Goal: Communication & Community: Answer question/provide support

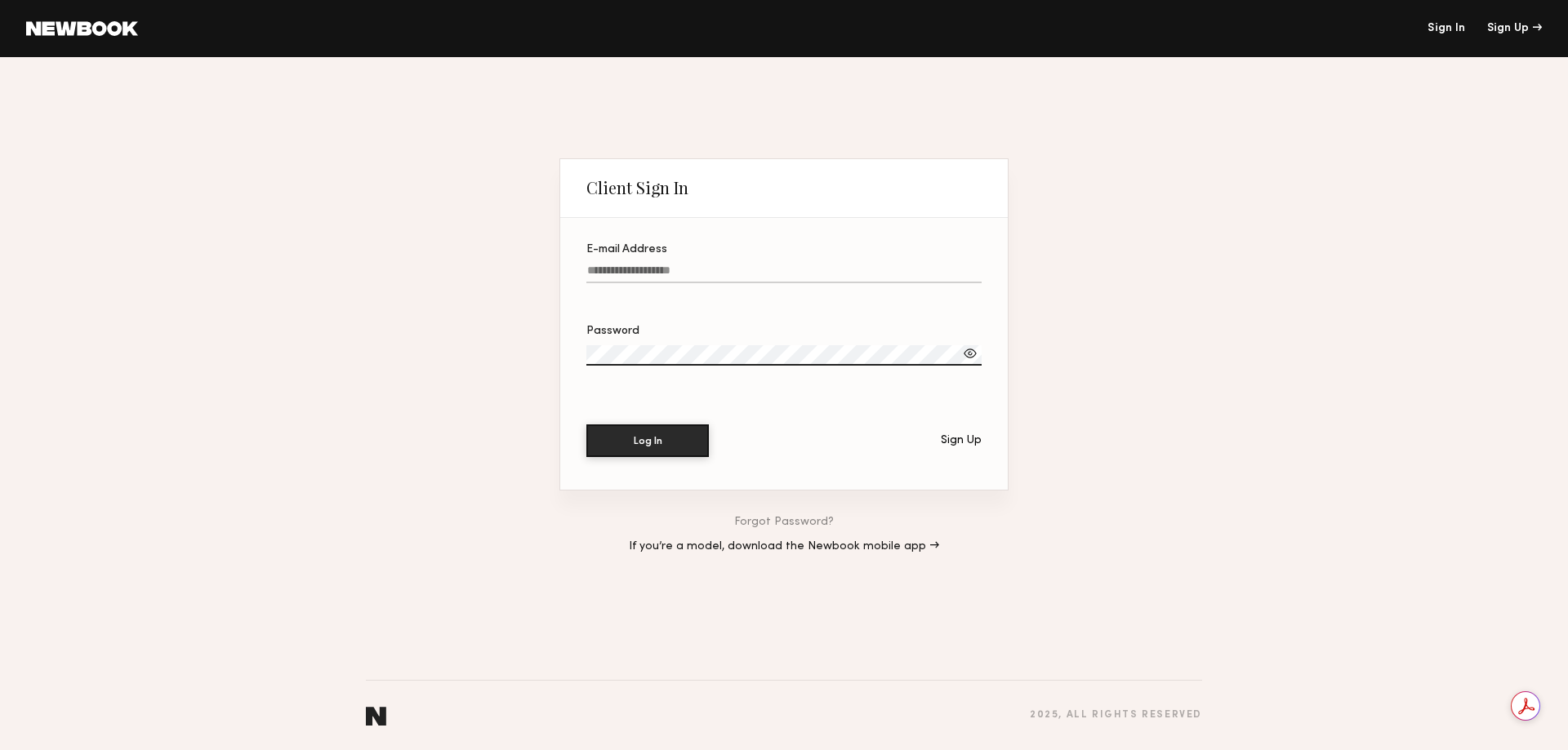
click at [677, 269] on input "E-mail Address" at bounding box center [784, 274] width 395 height 19
click at [676, 271] on input "E-mail Address" at bounding box center [784, 274] width 395 height 19
click at [674, 271] on input "E-mail Address" at bounding box center [784, 274] width 395 height 19
click at [790, 273] on input "E-mail Address Required" at bounding box center [784, 274] width 395 height 19
paste input "**********"
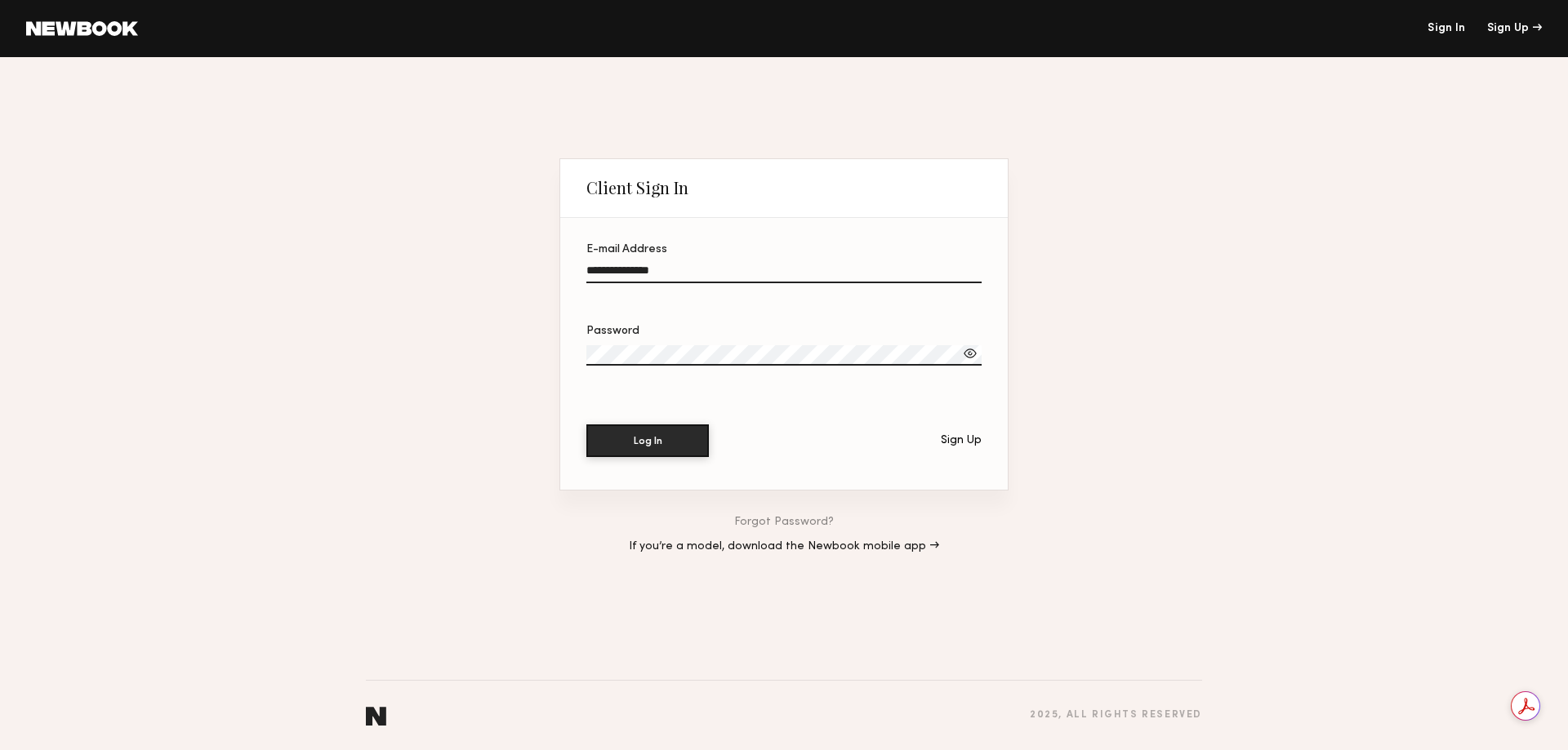
type input "**********"
click at [586, 425] on button "Log In" at bounding box center [648, 441] width 123 height 33
click at [686, 344] on label "Password Required" at bounding box center [784, 354] width 395 height 57
click at [635, 435] on button "Log In" at bounding box center [648, 440] width 123 height 33
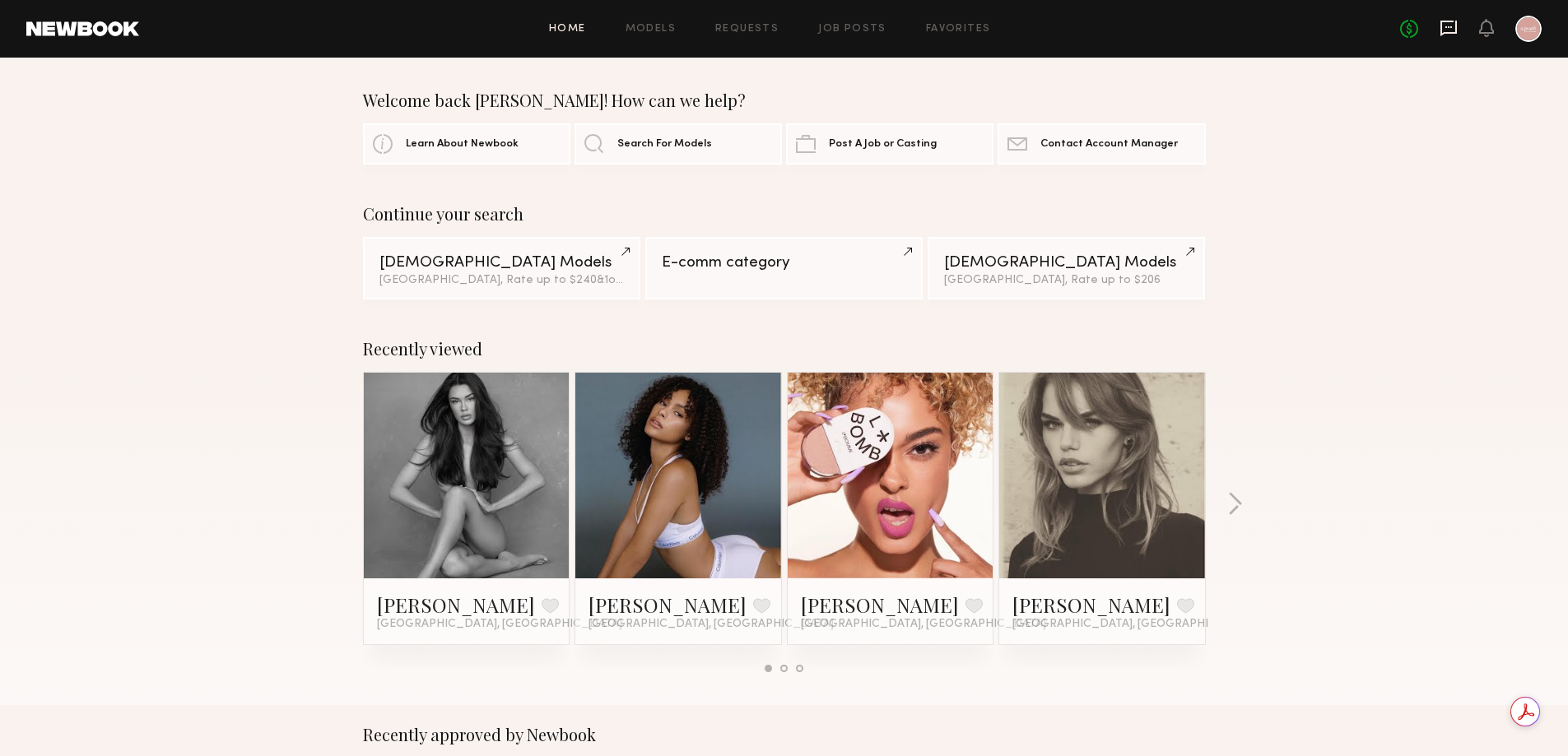
click at [1451, 21] on icon at bounding box center [1448, 29] width 17 height 16
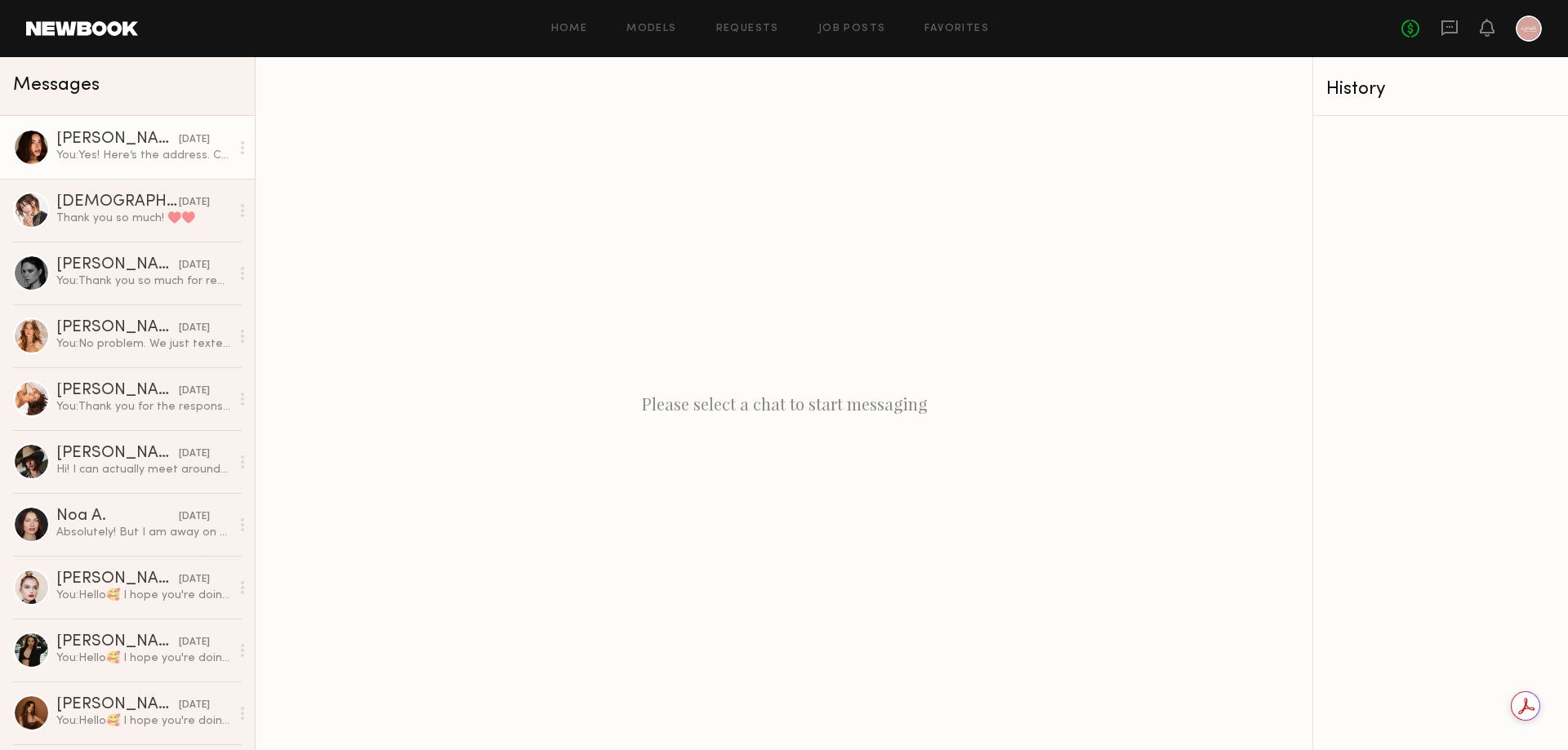
click at [125, 165] on link "Jessica N. 08/20/2025 You: Yes! Here’s the address. Could I have your phone num…" at bounding box center [127, 147] width 255 height 63
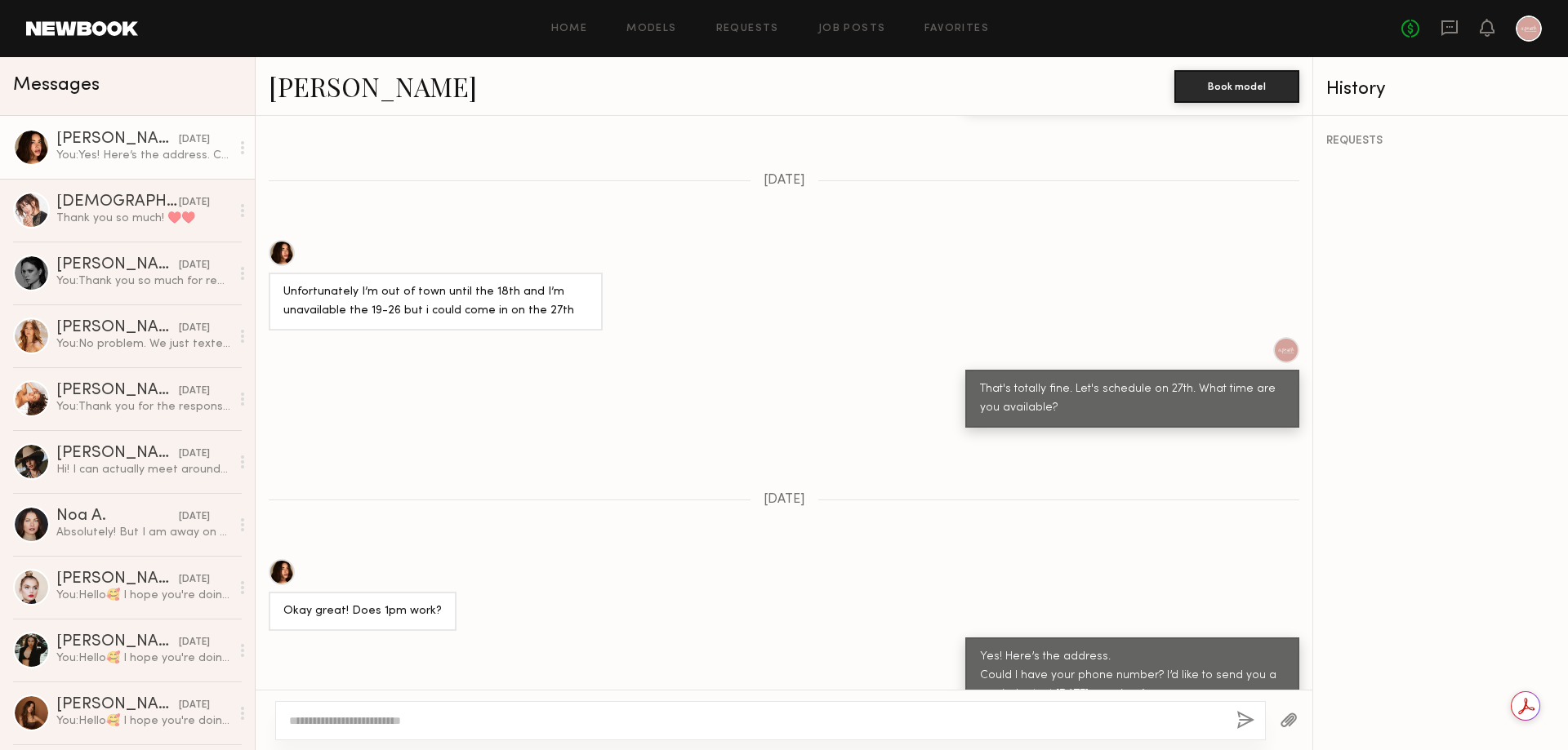
scroll to position [1357, 0]
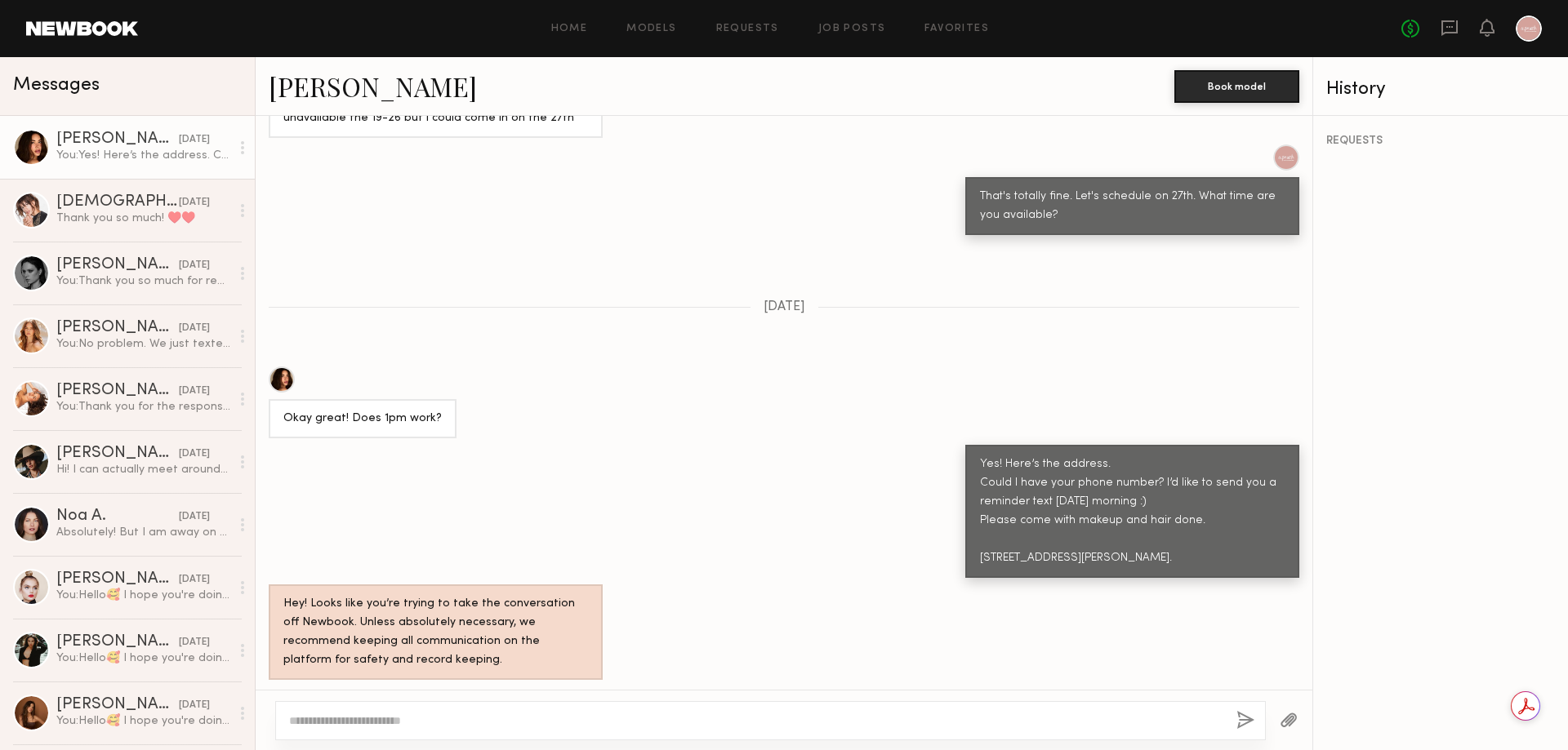
click at [376, 726] on textarea at bounding box center [756, 721] width 934 height 16
type textarea "**********"
click at [1248, 719] on button "button" at bounding box center [1245, 722] width 18 height 21
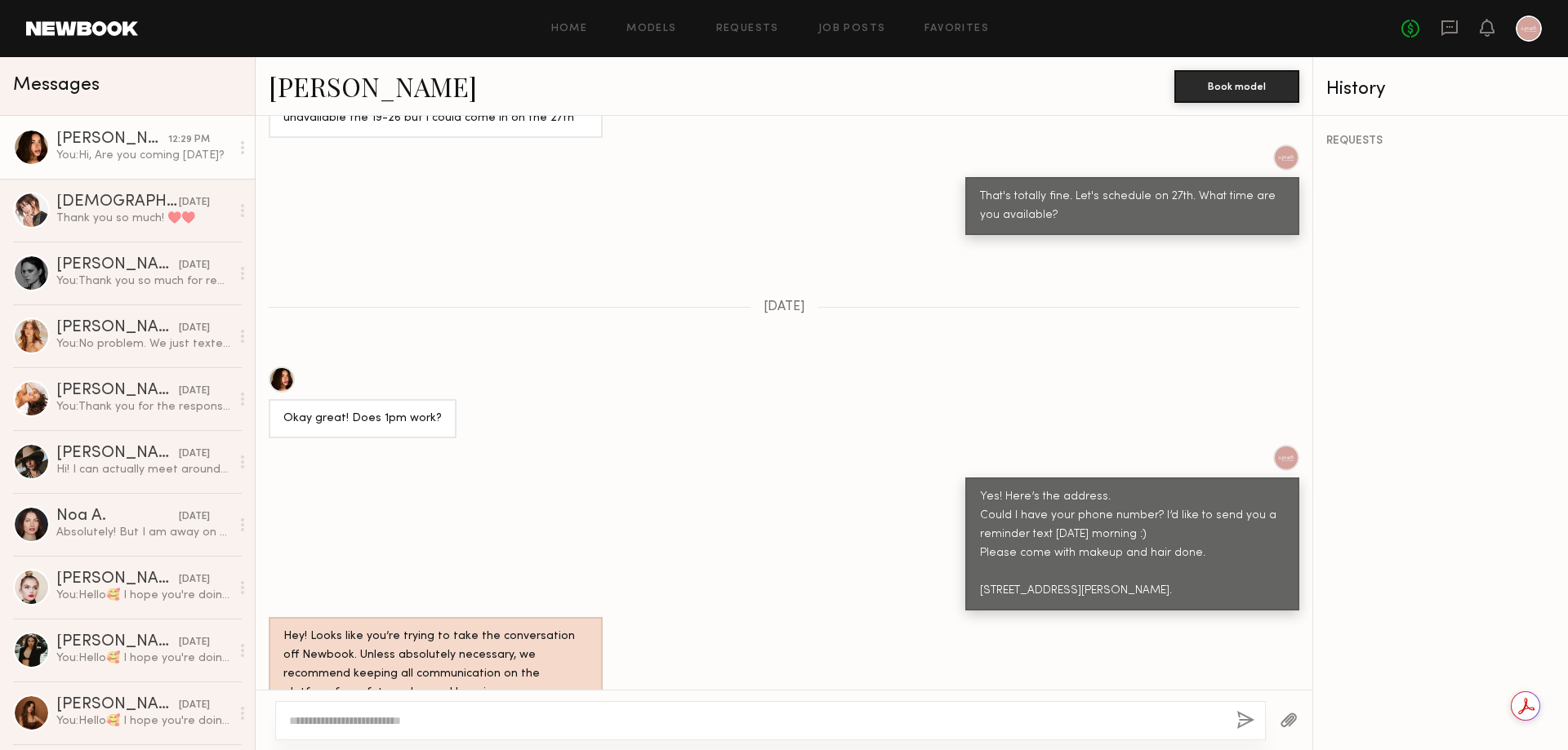
scroll to position [1690, 0]
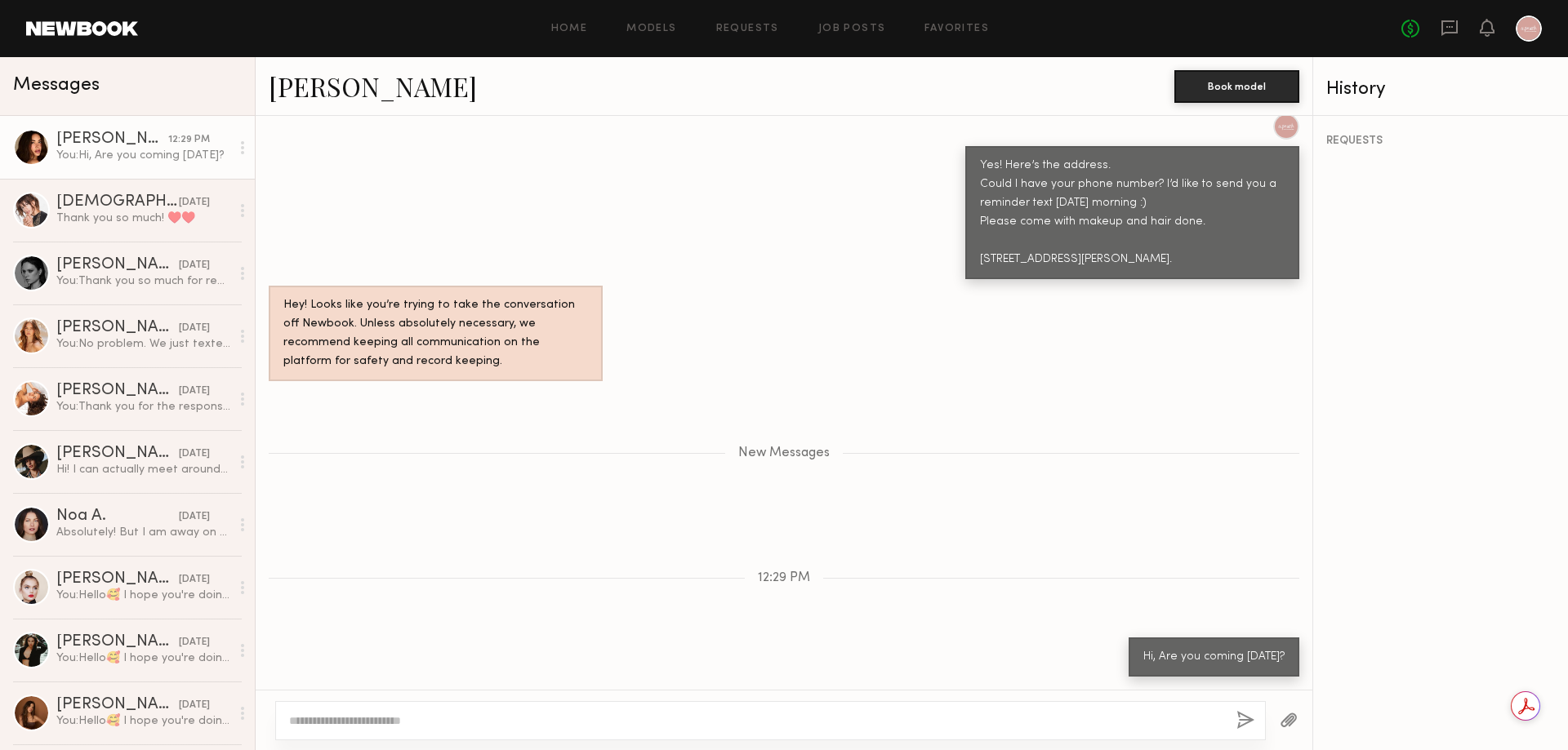
click at [1376, 513] on div "REQUESTS" at bounding box center [1440, 432] width 255 height 634
click at [326, 88] on link "[PERSON_NAME]" at bounding box center [372, 85] width 208 height 35
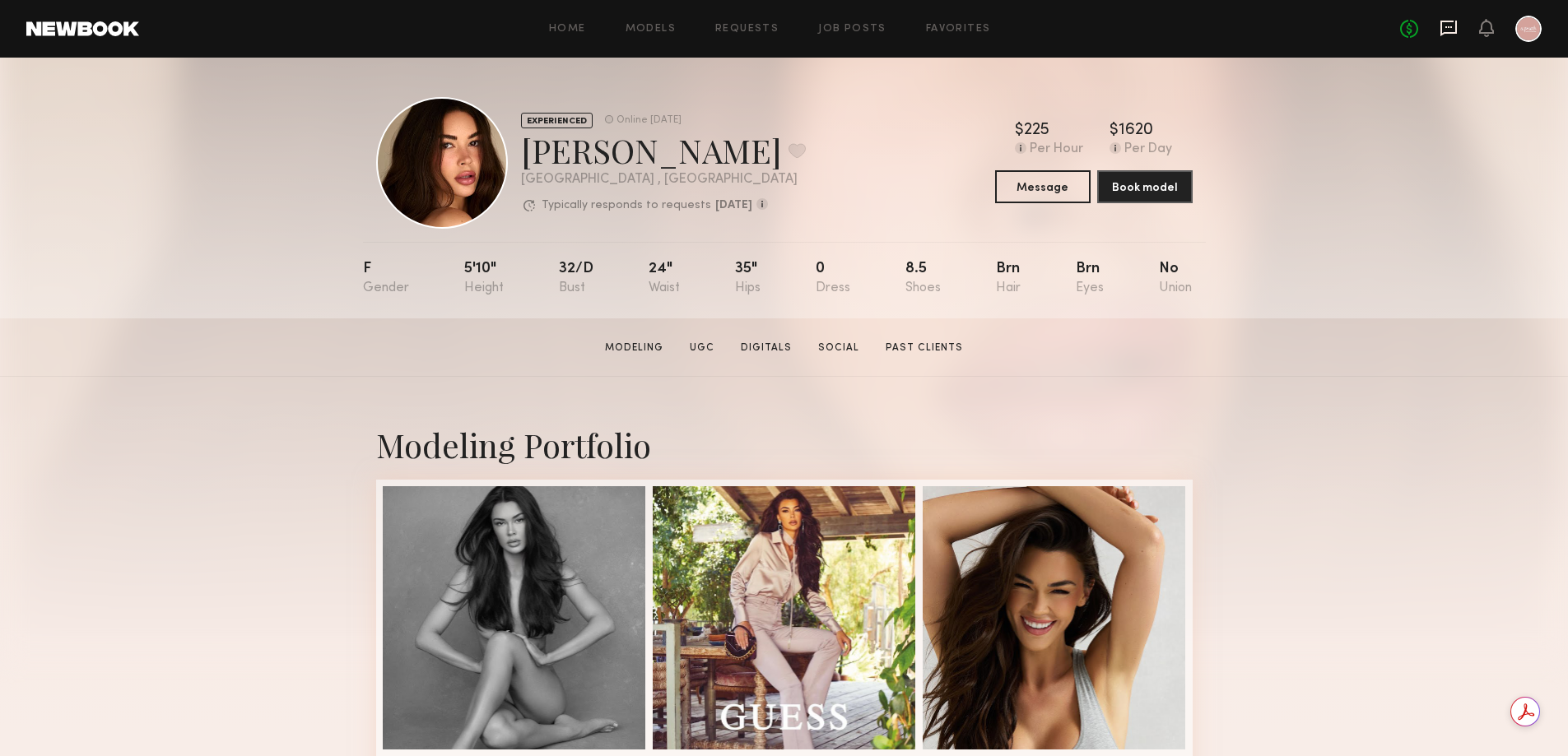
click at [1443, 21] on icon at bounding box center [1448, 29] width 17 height 16
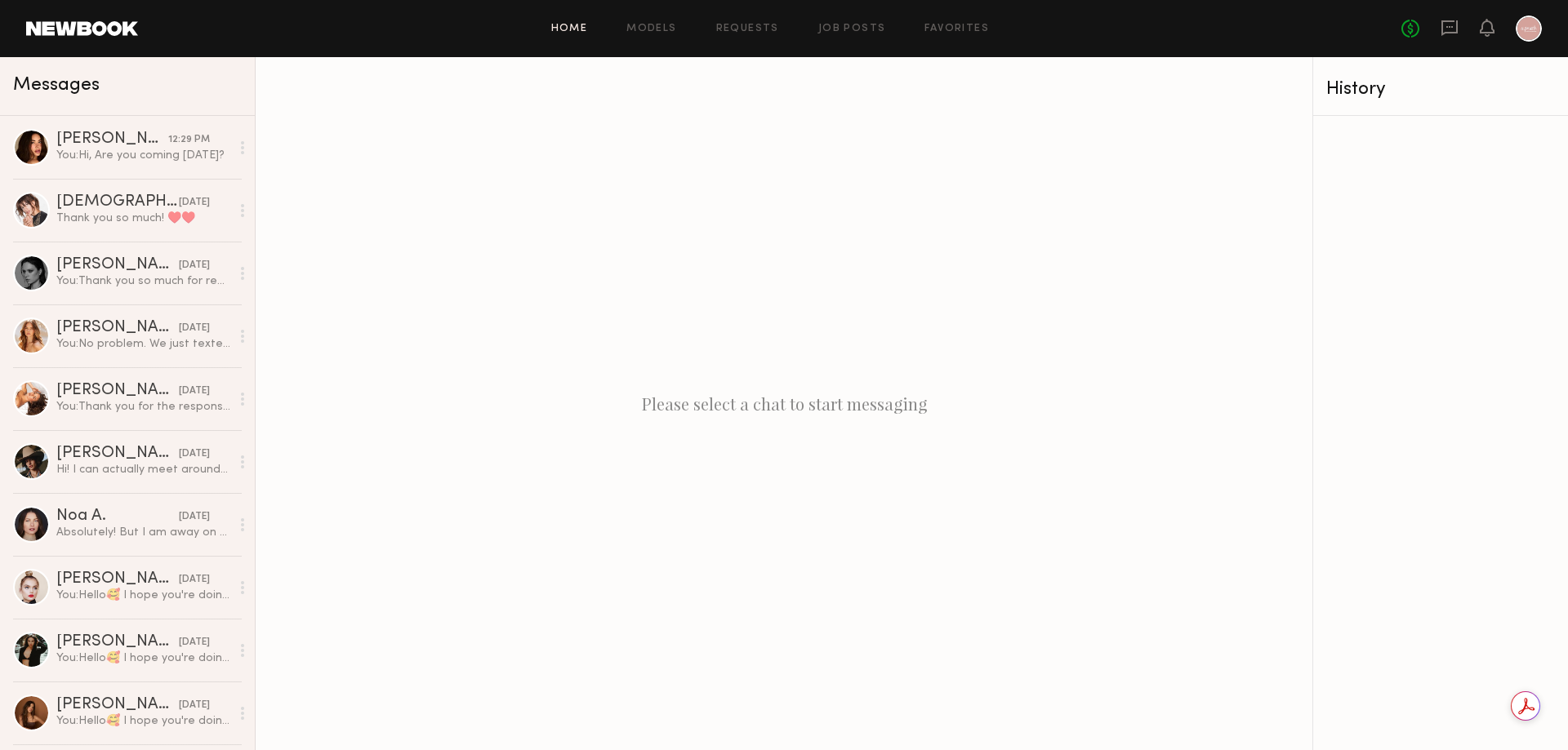
click at [570, 30] on link "Home" at bounding box center [569, 28] width 37 height 10
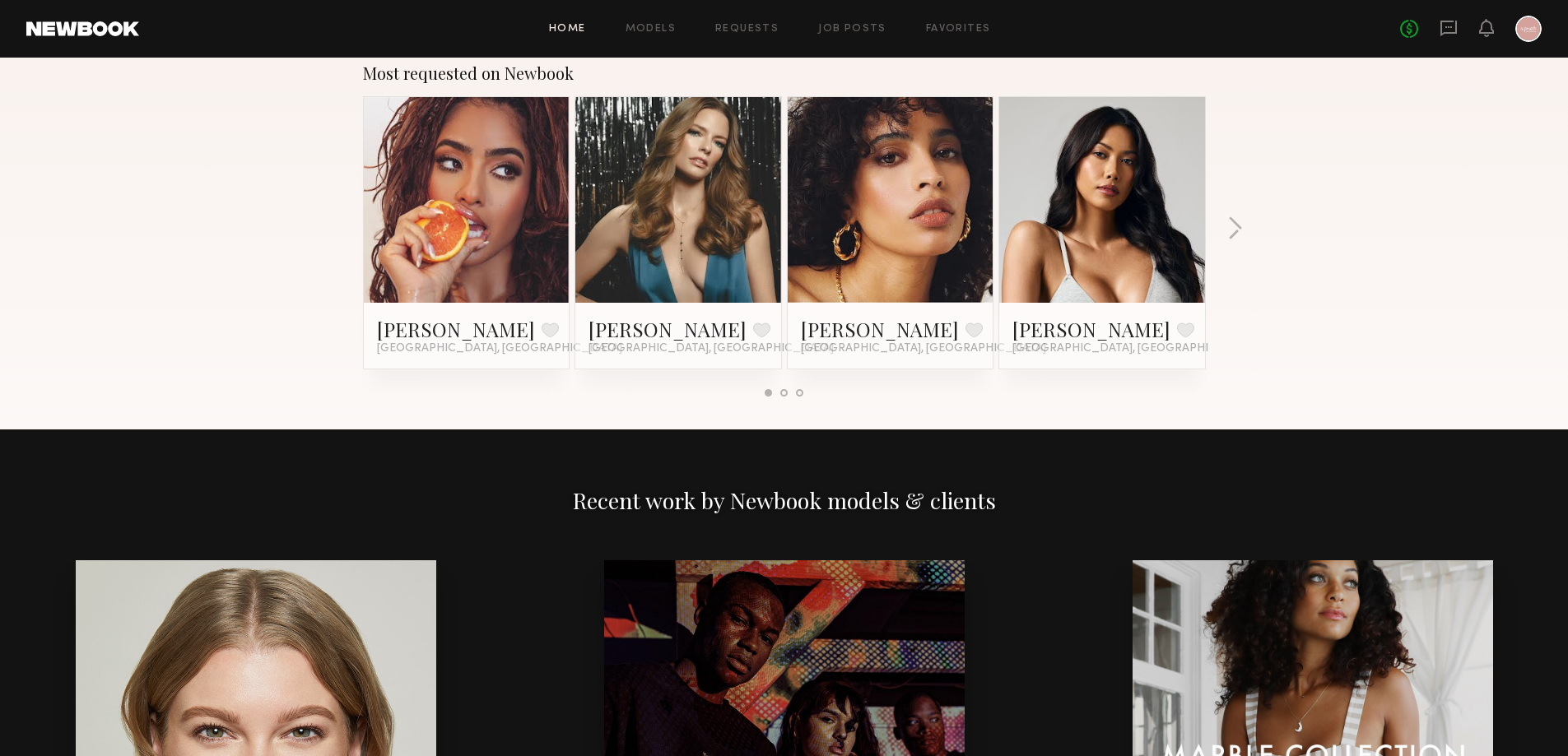
scroll to position [1399, 0]
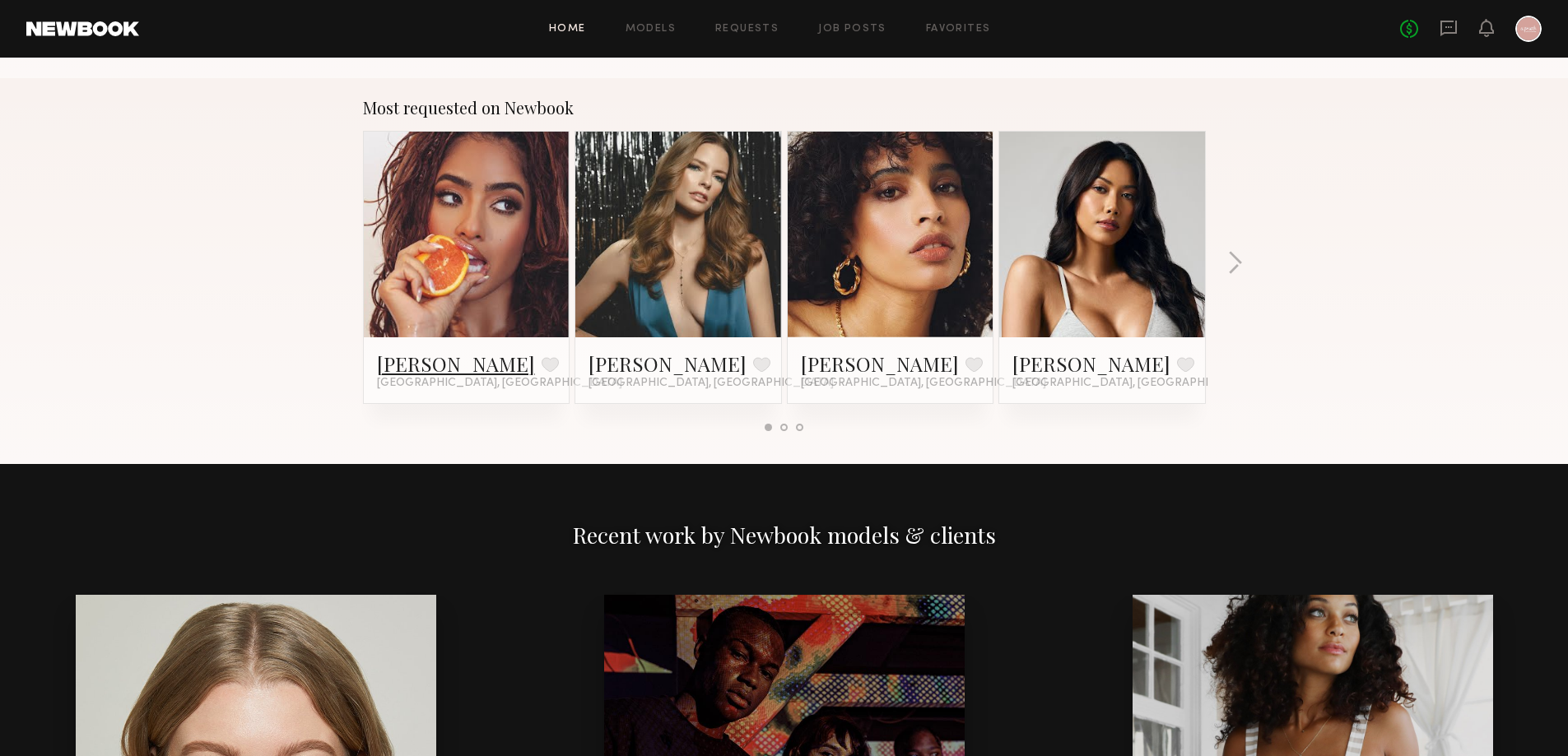
click at [428, 370] on link "[PERSON_NAME]" at bounding box center [456, 364] width 158 height 26
